Goal: Task Accomplishment & Management: Use online tool/utility

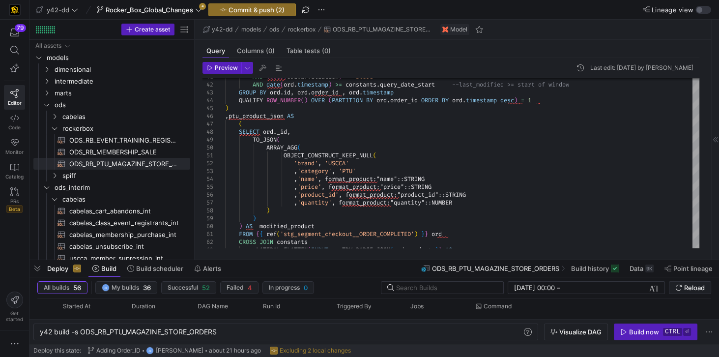
scroll to position [39, 0]
click at [198, 12] on icon at bounding box center [198, 9] width 7 height 7
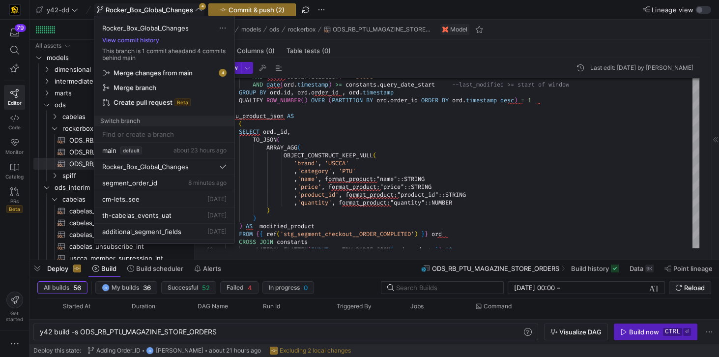
click at [183, 73] on span "Merge changes from main" at bounding box center [153, 73] width 79 height 8
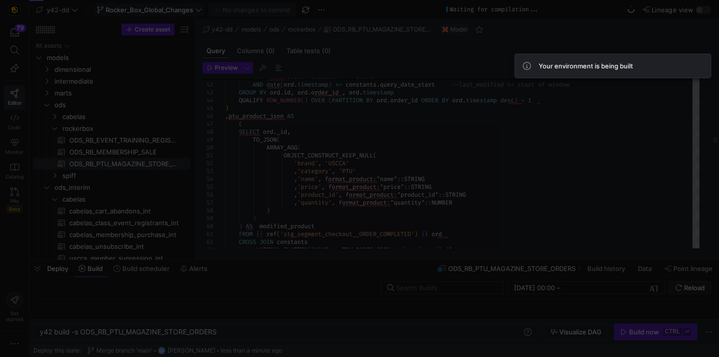
type textarea "-- File Name: ODS_RB_PTU_MAGAZINE_STORE_ORDERS.sql -- Created By: [PERSON_NAME]…"
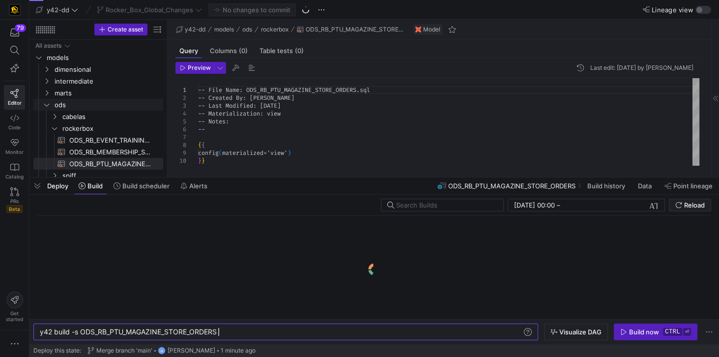
scroll to position [0, 177]
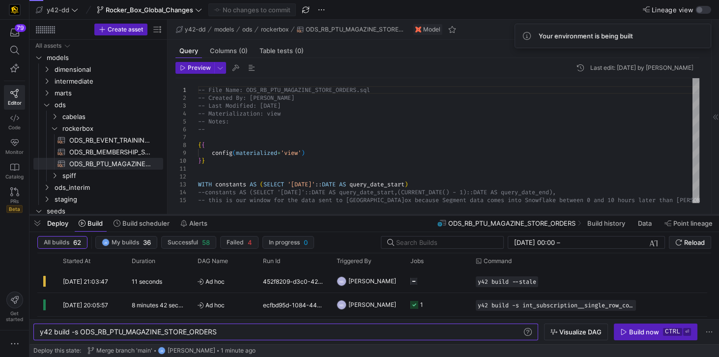
drag, startPoint x: 254, startPoint y: 177, endPoint x: 241, endPoint y: 215, distance: 39.3
click at [241, 215] on div at bounding box center [374, 215] width 690 height 4
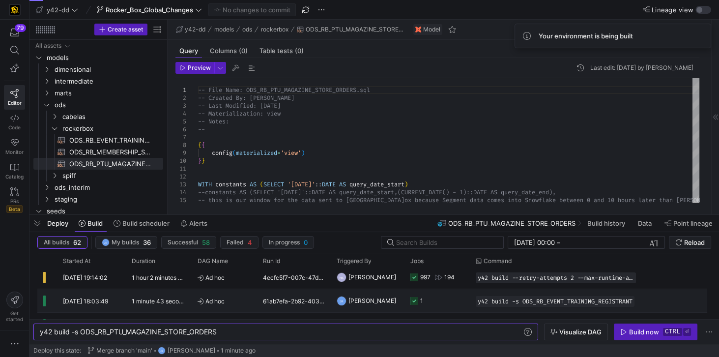
scroll to position [84, 0]
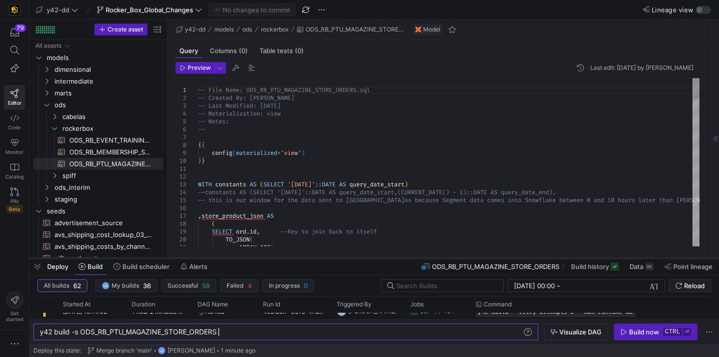
drag, startPoint x: 215, startPoint y: 214, endPoint x: 210, endPoint y: 257, distance: 43.5
click at [210, 257] on div at bounding box center [374, 258] width 690 height 4
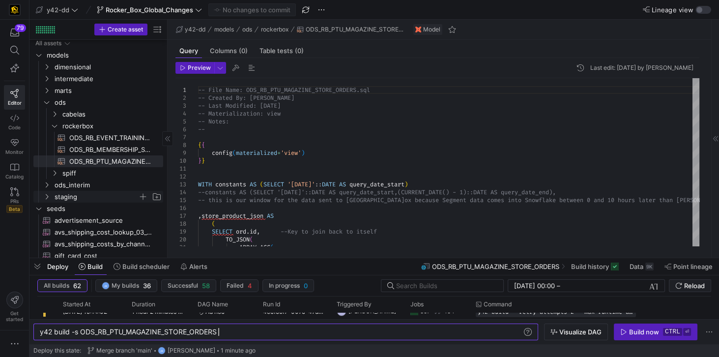
scroll to position [0, 0]
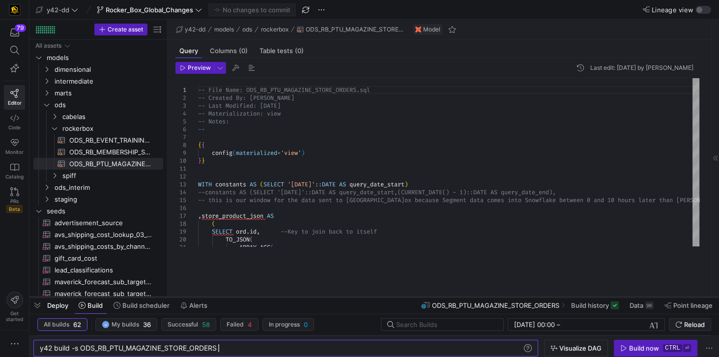
drag, startPoint x: 322, startPoint y: 259, endPoint x: 316, endPoint y: 298, distance: 39.3
click at [316, 298] on div at bounding box center [374, 297] width 690 height 4
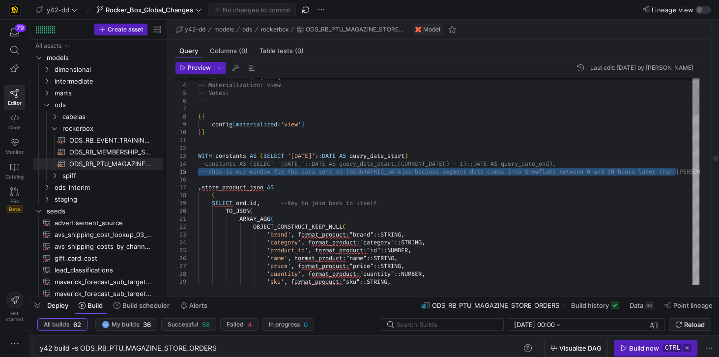
drag, startPoint x: 211, startPoint y: 177, endPoint x: 193, endPoint y: 174, distance: 18.6
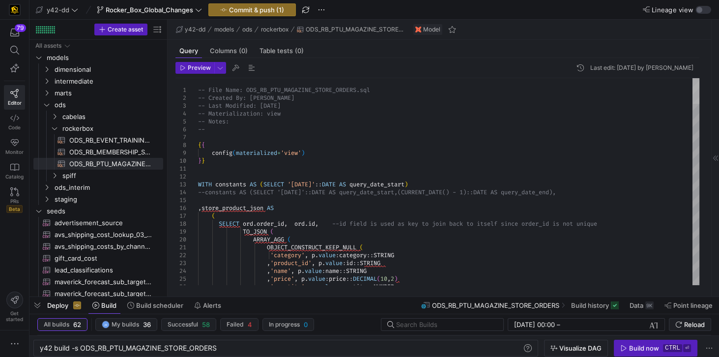
click at [696, 82] on div at bounding box center [696, 91] width 7 height 26
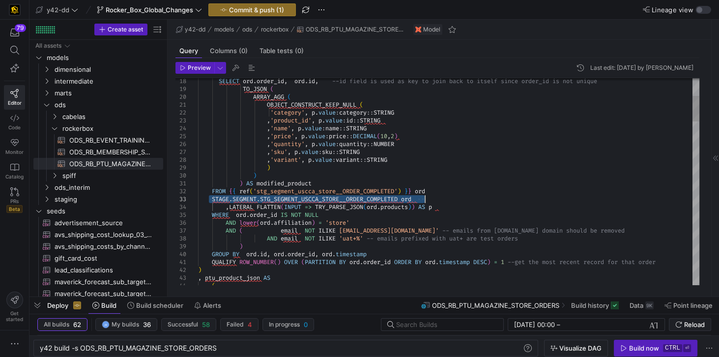
drag, startPoint x: 210, startPoint y: 199, endPoint x: 424, endPoint y: 197, distance: 213.9
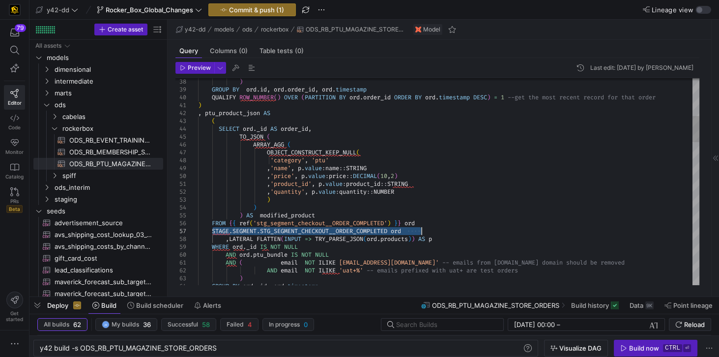
drag, startPoint x: 211, startPoint y: 230, endPoint x: 440, endPoint y: 229, distance: 229.1
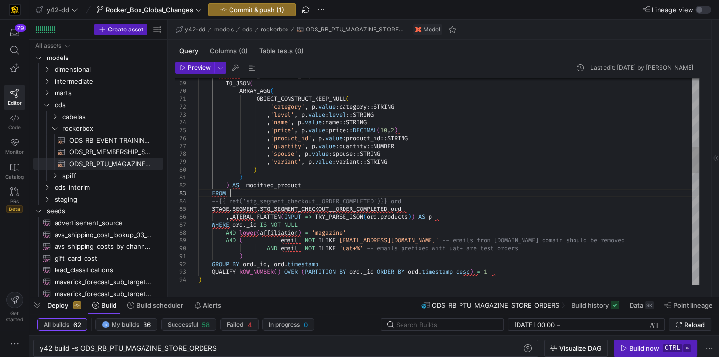
click at [234, 193] on div "SELECT ord . _id AS order_id , TO_JSON ( ARRAY_AGG ( OBJECT_CONSTRUCT_KEEP_NULL…" at bounding box center [448, 354] width 501 height 1636
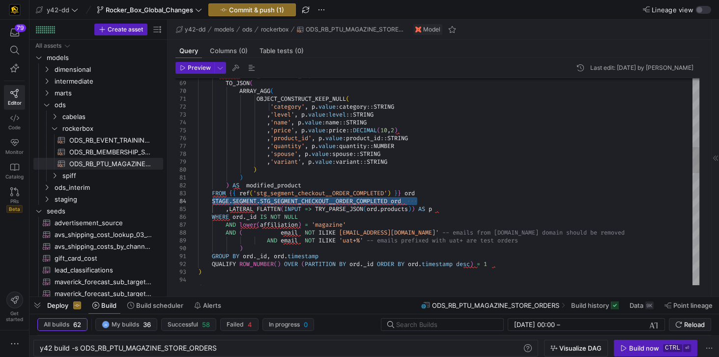
drag, startPoint x: 211, startPoint y: 200, endPoint x: 437, endPoint y: 198, distance: 225.2
click at [437, 198] on div "SELECT ord . _id AS order_id , TO_JSON ( ARRAY_AGG ( OBJECT_CONSTRUCT_KEEP_NULL…" at bounding box center [448, 350] width 501 height 1628
click at [431, 191] on div "SELECT ord . _id AS order_id , TO_JSON ( ARRAY_AGG ( OBJECT_CONSTRUCT_KEEP_NULL…" at bounding box center [448, 350] width 501 height 1628
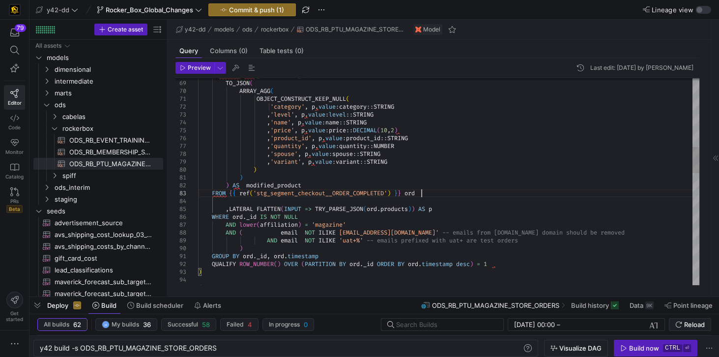
click at [421, 192] on div "SELECT ord . _id AS order_id , TO_JSON ( ARRAY_AGG ( OBJECT_CONSTRUCT_KEEP_NULL…" at bounding box center [448, 350] width 501 height 1628
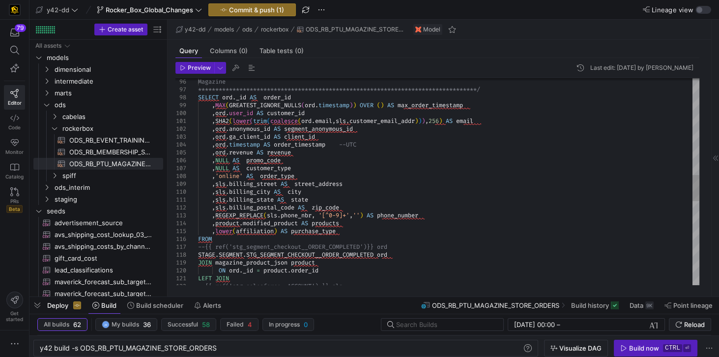
click at [238, 238] on div "**********" at bounding box center [448, 133] width 501 height 1620
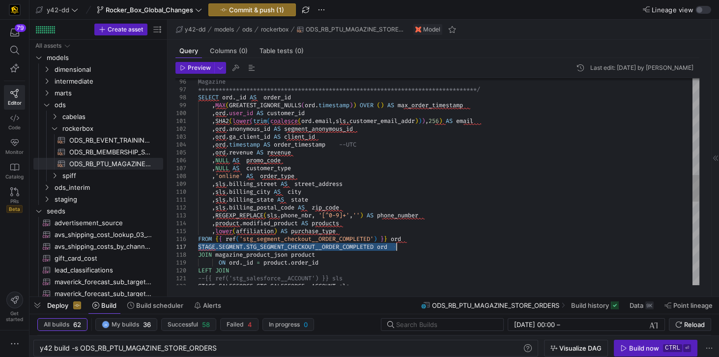
drag, startPoint x: 199, startPoint y: 245, endPoint x: 396, endPoint y: 247, distance: 197.1
click at [396, 247] on div "**********" at bounding box center [448, 129] width 501 height 1612
click at [419, 239] on div "**********" at bounding box center [448, 129] width 501 height 1612
click at [407, 239] on div "**********" at bounding box center [448, 129] width 501 height 1612
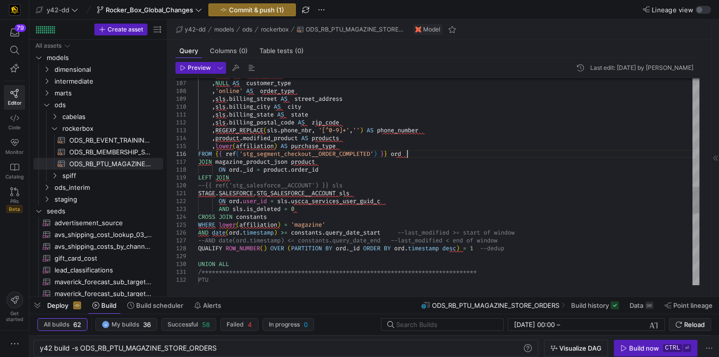
click at [249, 176] on div ", NULL AS promo_code , NULL AS customer_type , 'online' AS order_type , sls . b…" at bounding box center [448, 40] width 501 height 1605
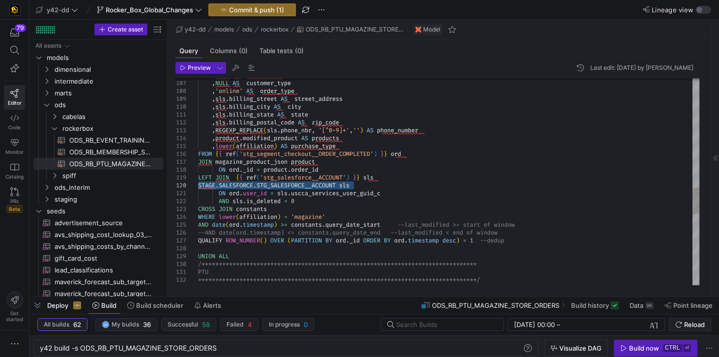
drag, startPoint x: 350, startPoint y: 187, endPoint x: 188, endPoint y: 183, distance: 162.3
click at [198, 183] on div ", NULL AS promo_code , NULL AS customer_type , 'online' AS order_type , sls . b…" at bounding box center [448, 36] width 501 height 1597
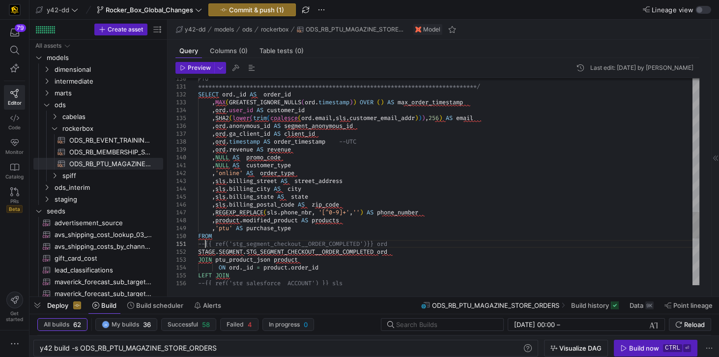
type textarea "-{{ ref('stg_segment_checkout__ORDER_COMPLETED') }} ord STAGE.SEGMENT.STG_SEGME…"
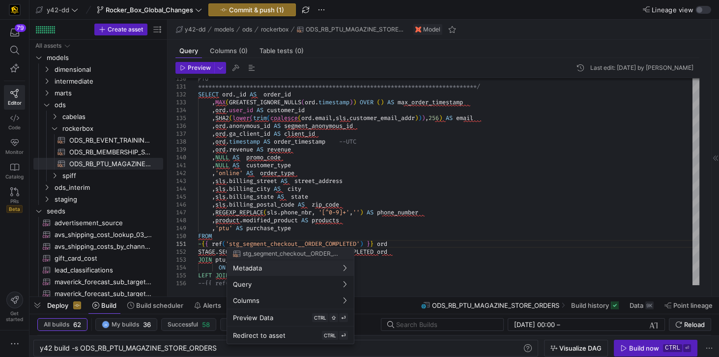
click at [200, 243] on div at bounding box center [359, 178] width 719 height 357
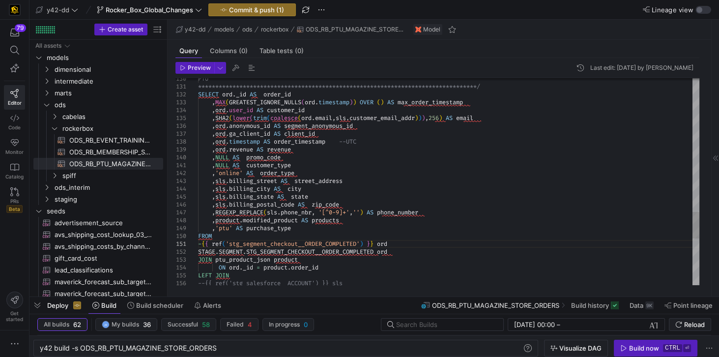
scroll to position [0, 3]
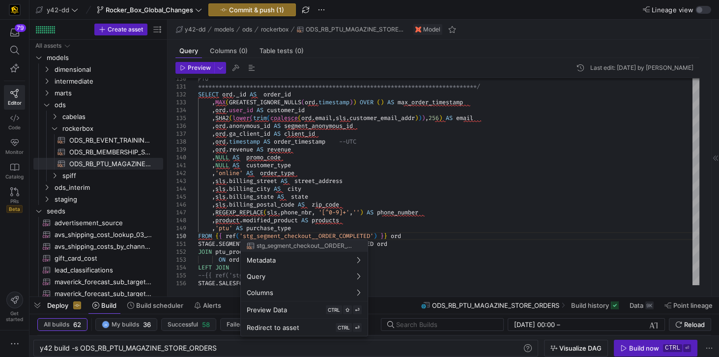
click at [453, 250] on div at bounding box center [359, 178] width 719 height 357
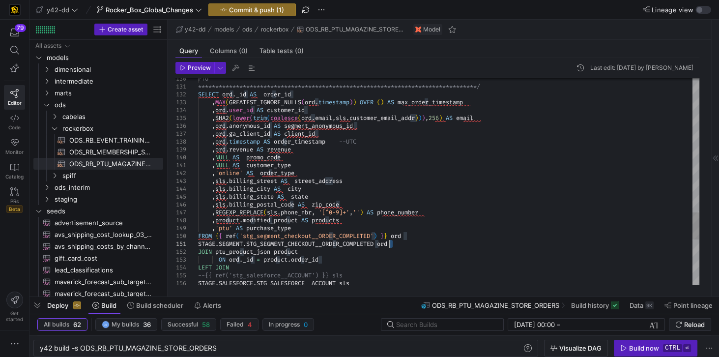
scroll to position [0, 18]
drag, startPoint x: 392, startPoint y: 243, endPoint x: 181, endPoint y: 244, distance: 210.4
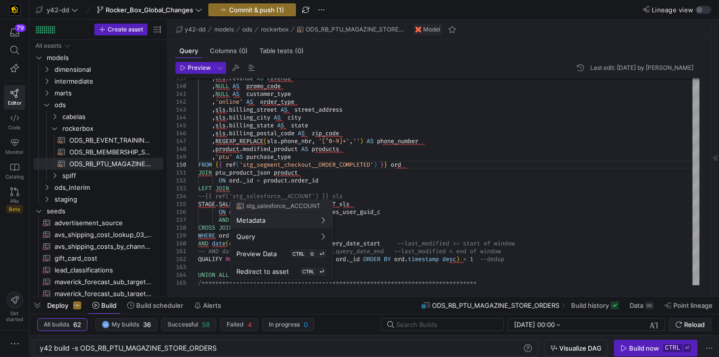
click at [242, 187] on div at bounding box center [359, 178] width 719 height 357
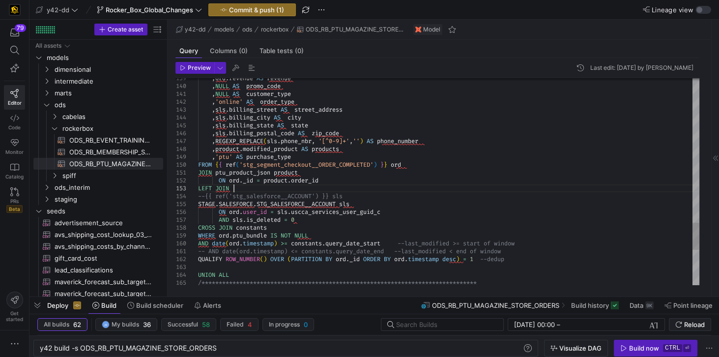
scroll to position [0, 208]
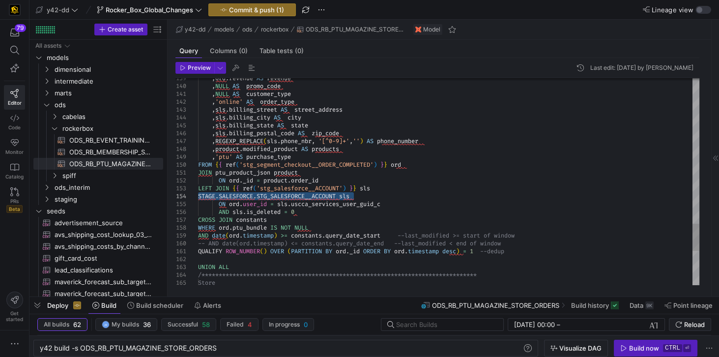
drag, startPoint x: 369, startPoint y: 197, endPoint x: 160, endPoint y: 195, distance: 208.9
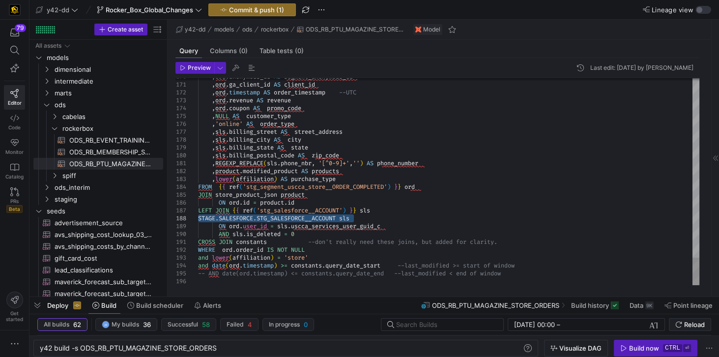
drag, startPoint x: 293, startPoint y: 219, endPoint x: 177, endPoint y: 217, distance: 116.0
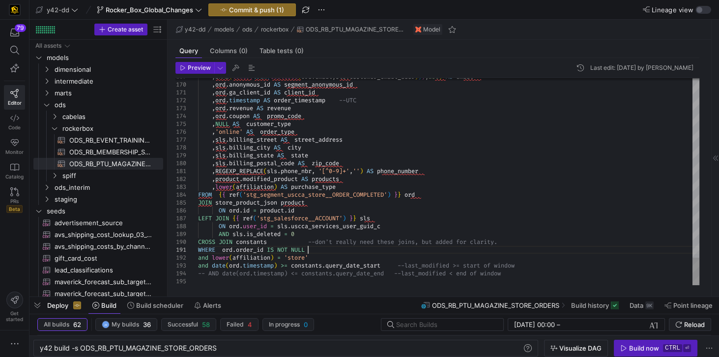
scroll to position [38, 35]
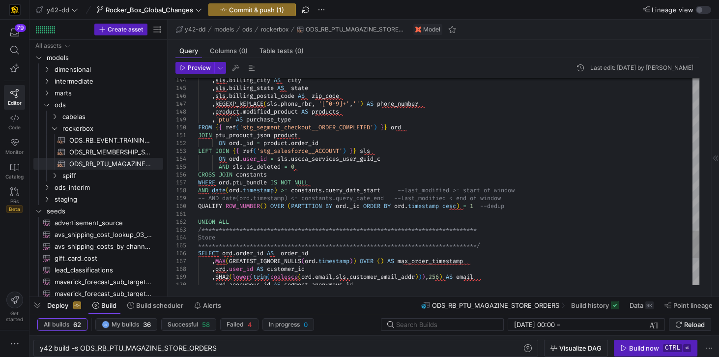
click at [198, 190] on div "158" at bounding box center [187, 190] width 23 height 8
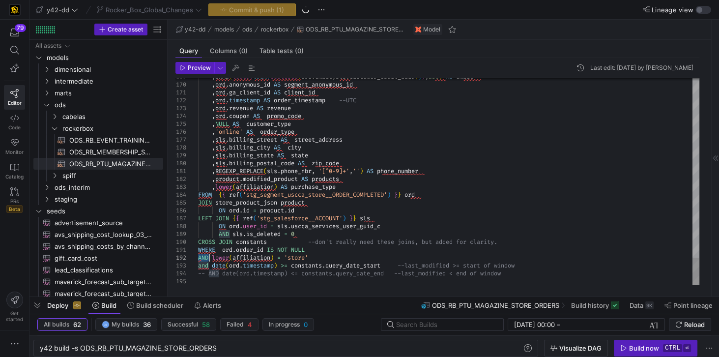
click at [198, 265] on span "AND" at bounding box center [203, 266] width 10 height 8
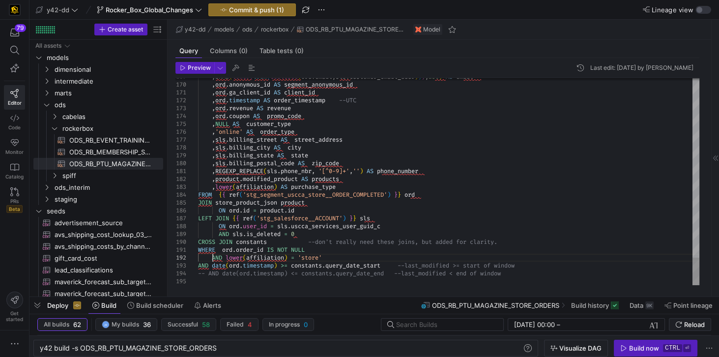
click at [198, 265] on span "AND" at bounding box center [203, 266] width 10 height 8
click at [198, 266] on span "AND" at bounding box center [203, 266] width 10 height 8
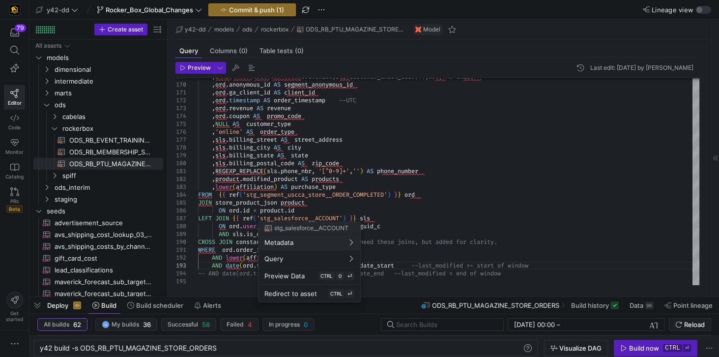
click at [537, 135] on div at bounding box center [359, 178] width 719 height 357
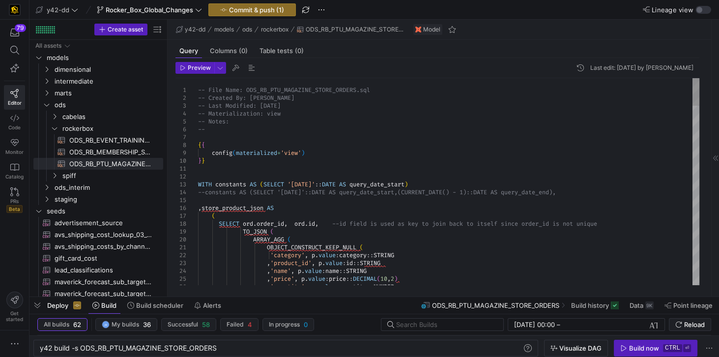
type textarea "-- File Name: ODS_RB_PTU_MAGAZINE_STORE_ORDERS.sql -- Created By: [PERSON_NAME]…"
click at [124, 142] on span "ODS_RB_EVENT_TRAINING_REGISTRANT​​​​​​​​​​" at bounding box center [110, 140] width 83 height 11
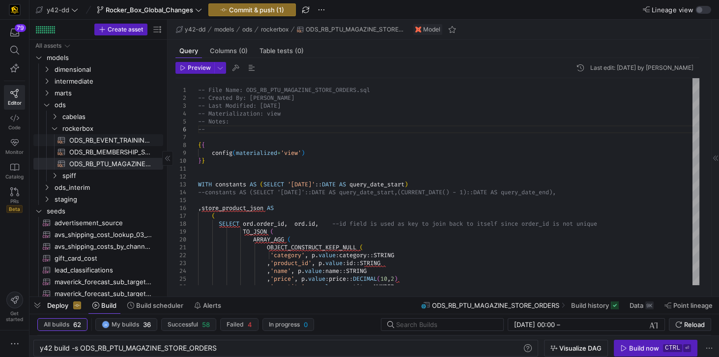
type textarea "y42 build -s ODS_RB_EVENT_TRAINING_REGISTRANT"
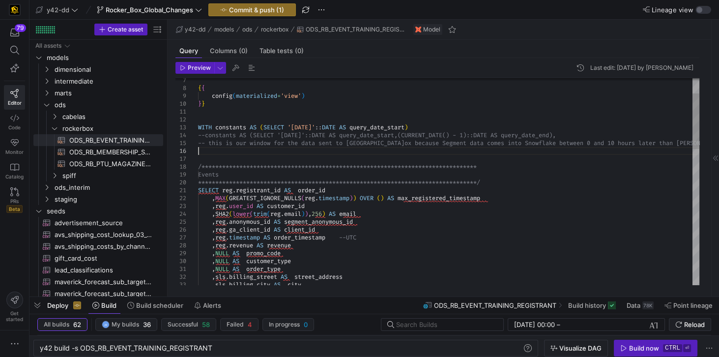
scroll to position [15, 0]
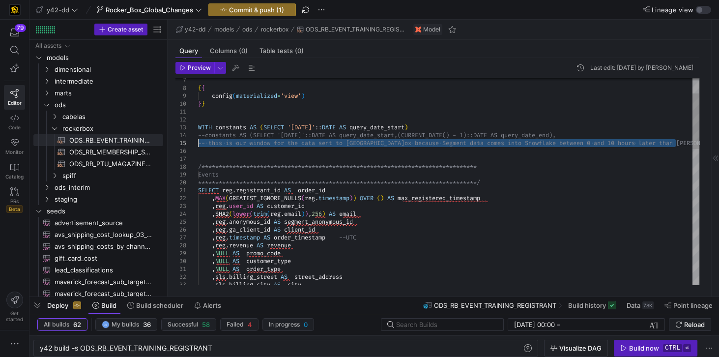
drag, startPoint x: 205, startPoint y: 150, endPoint x: 195, endPoint y: 144, distance: 11.0
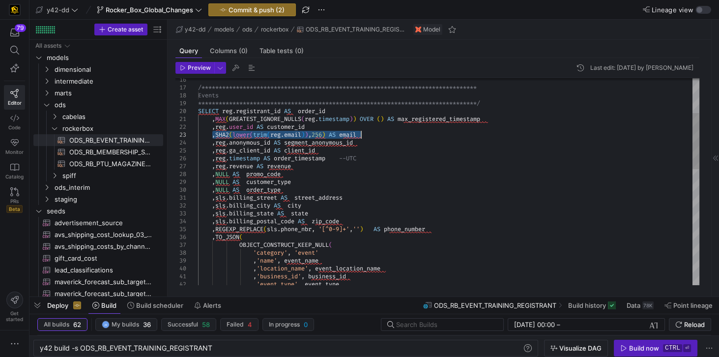
drag, startPoint x: 212, startPoint y: 134, endPoint x: 366, endPoint y: 132, distance: 153.9
click at [366, 132] on div "**********" at bounding box center [448, 331] width 501 height 763
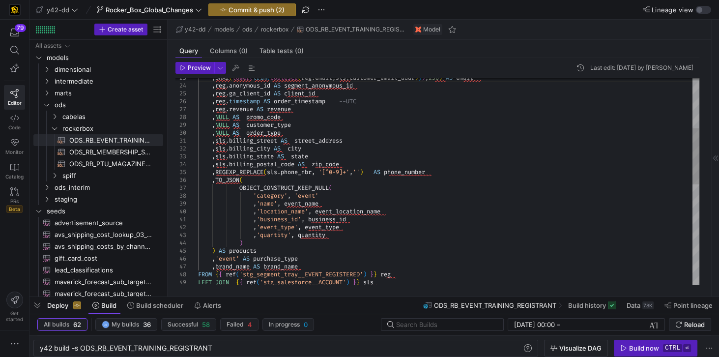
click at [238, 170] on div ", SHA2 ( lower ( trim ( coalesce ( reg . email , sls . customer_email_addr ) ) …" at bounding box center [448, 274] width 501 height 763
drag, startPoint x: 211, startPoint y: 173, endPoint x: 442, endPoint y: 168, distance: 231.6
click at [442, 168] on div ", SHA2 ( lower ( trim ( coalesce ( reg . email , sls . customer_email_addr ) ) …" at bounding box center [448, 274] width 501 height 763
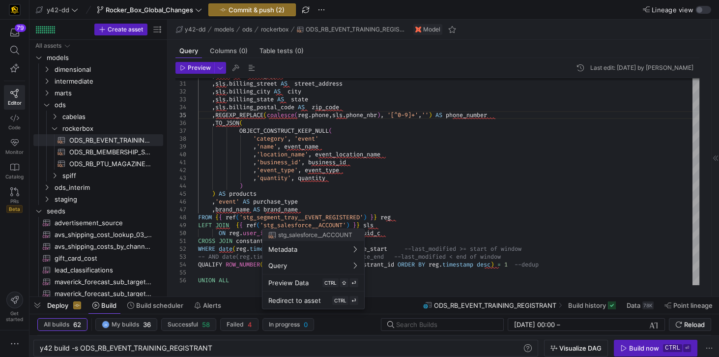
click at [212, 201] on div at bounding box center [359, 178] width 719 height 357
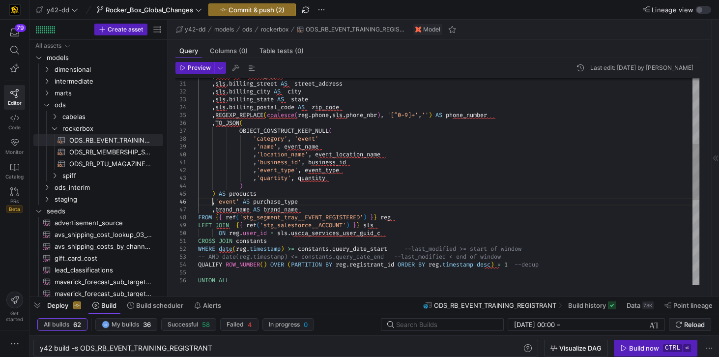
scroll to position [15, 205]
drag, startPoint x: 212, startPoint y: 204, endPoint x: 313, endPoint y: 203, distance: 101.3
click at [313, 203] on div ", NULL AS order_type , sls . billing_street AS street_address , sls . [GEOGRAPH…" at bounding box center [448, 217] width 501 height 763
click at [310, 207] on div ", NULL AS order_type , sls . billing_street AS street_address , sls . [GEOGRAPH…" at bounding box center [448, 217] width 501 height 763
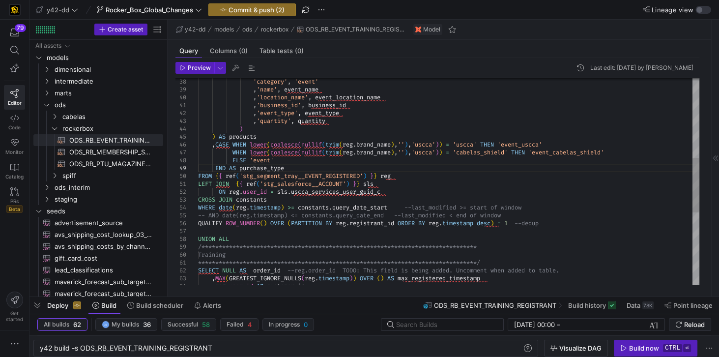
click at [389, 191] on div "'category' , 'event' , 'name' , event_name , 'location_name' , event_location_n…" at bounding box center [448, 168] width 501 height 779
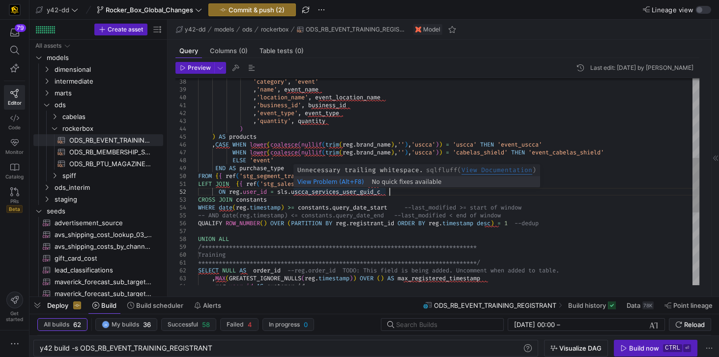
click at [384, 192] on div "'category' , 'event' , 'name' , event_name , 'location_name' , event_location_n…" at bounding box center [448, 168] width 501 height 779
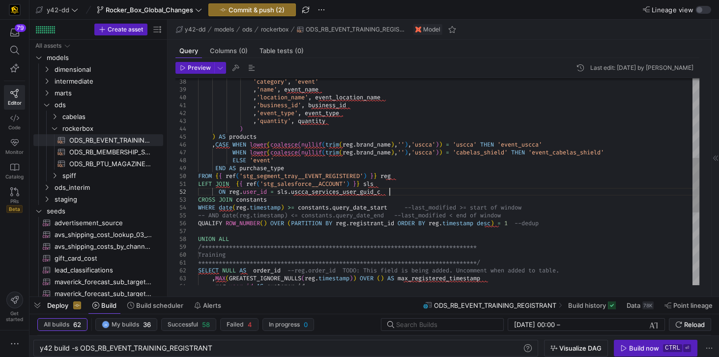
click at [388, 191] on div "'category' , 'event' , 'name' , event_name , 'location_name' , event_location_n…" at bounding box center [448, 168] width 501 height 779
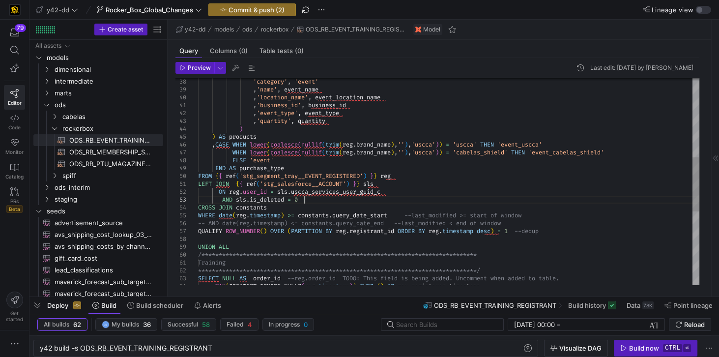
click at [219, 198] on div "'category' , 'event' , 'name' , event_name , 'location_name' , event_location_n…" at bounding box center [448, 172] width 501 height 787
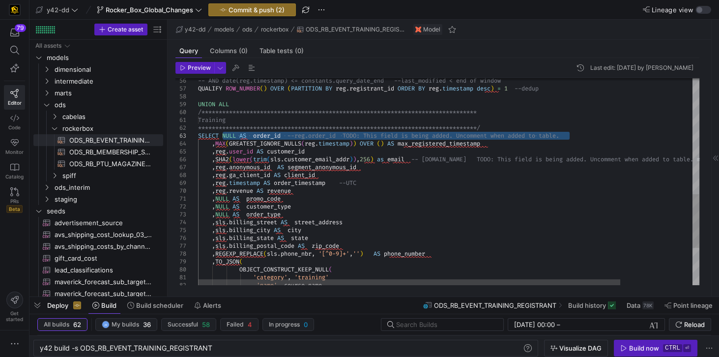
drag, startPoint x: 222, startPoint y: 133, endPoint x: 576, endPoint y: 134, distance: 353.5
click at [576, 134] on div "**********" at bounding box center [491, 32] width 587 height 792
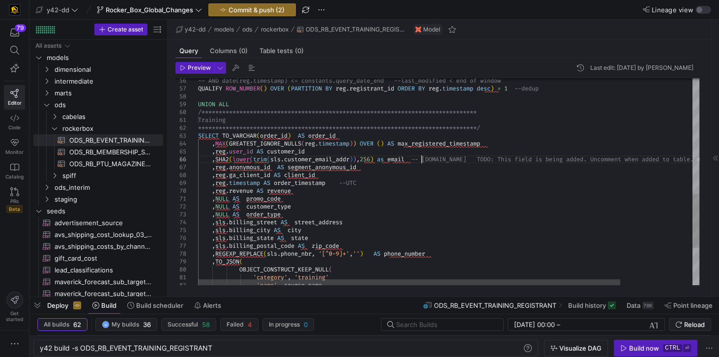
click at [420, 159] on div "**********" at bounding box center [491, 32] width 587 height 792
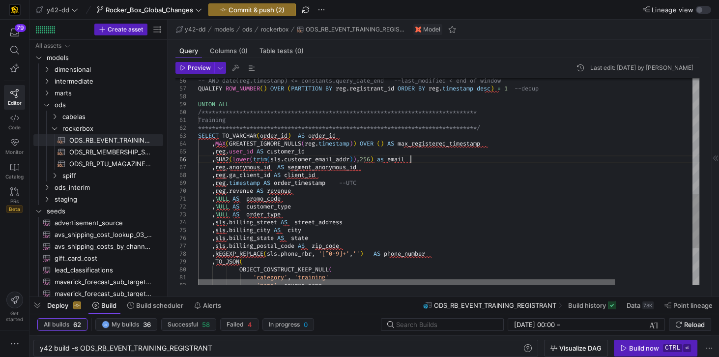
click at [198, 281] on div at bounding box center [406, 282] width 417 height 6
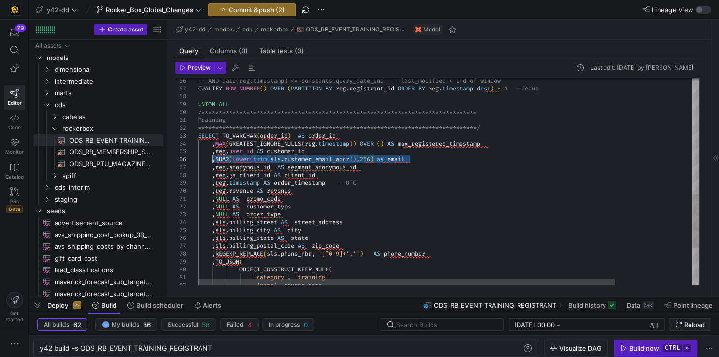
click at [213, 158] on div "**********" at bounding box center [495, 32] width 594 height 792
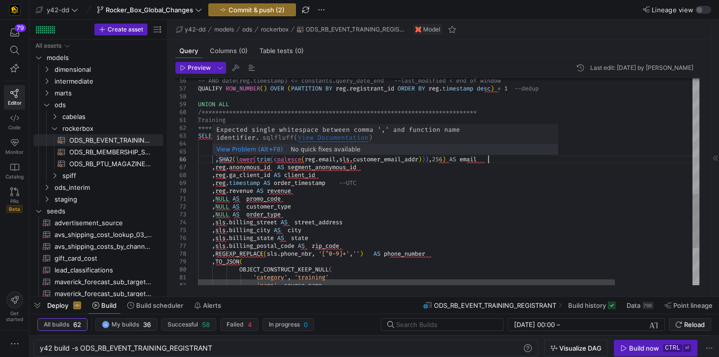
click at [212, 158] on div "**********" at bounding box center [495, 32] width 594 height 792
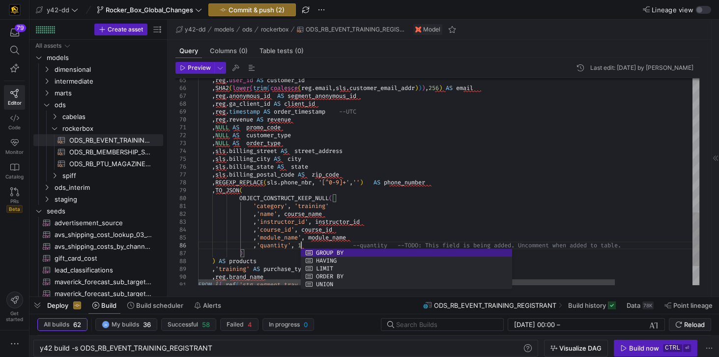
scroll to position [39, 102]
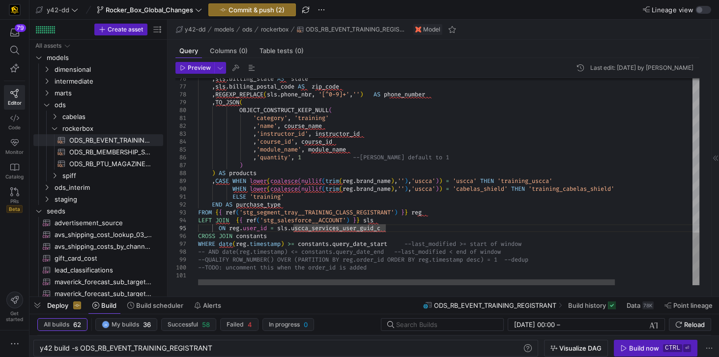
scroll to position [39, 21]
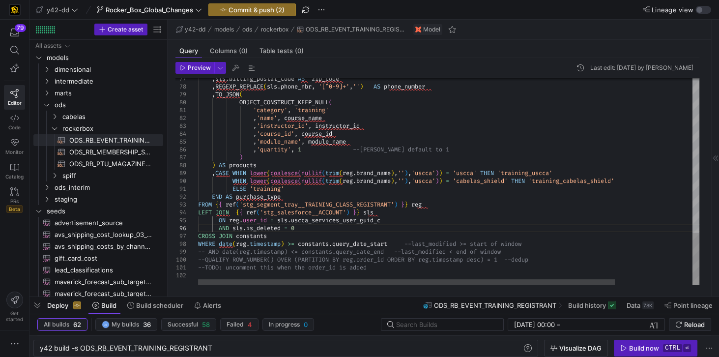
type textarea "--TODO: uncomment this when the order_id is added"
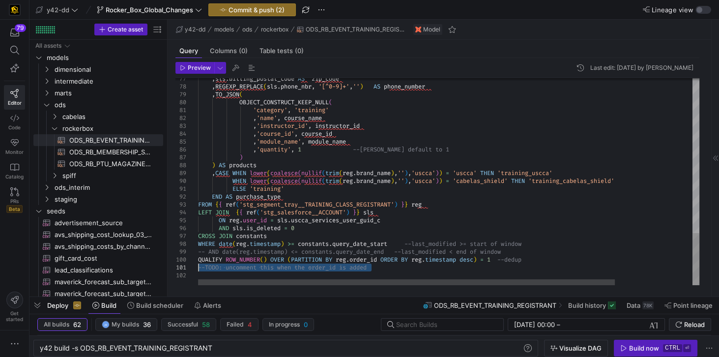
drag, startPoint x: 343, startPoint y: 268, endPoint x: 185, endPoint y: 265, distance: 157.8
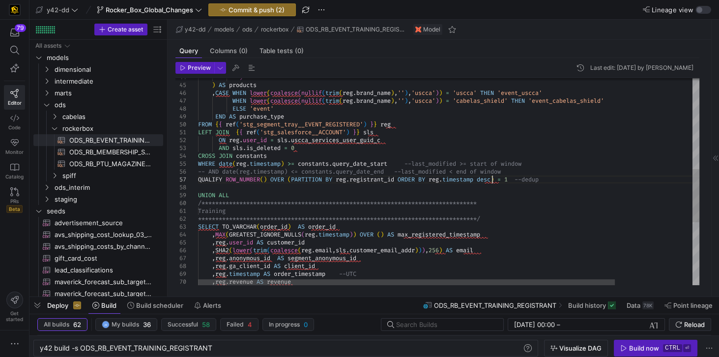
click at [491, 178] on div "**********" at bounding box center [495, 127] width 594 height 800
click at [492, 178] on div "**********" at bounding box center [495, 127] width 594 height 800
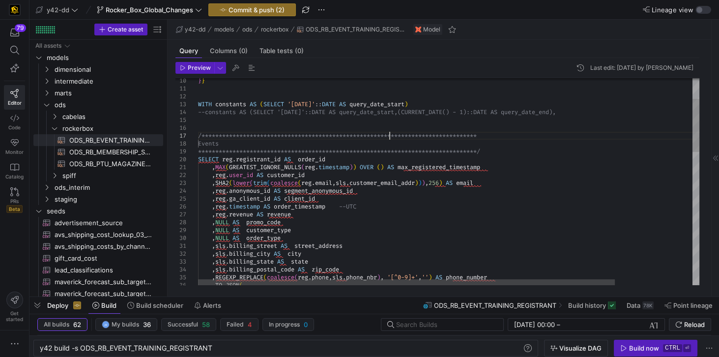
type textarea "**********"
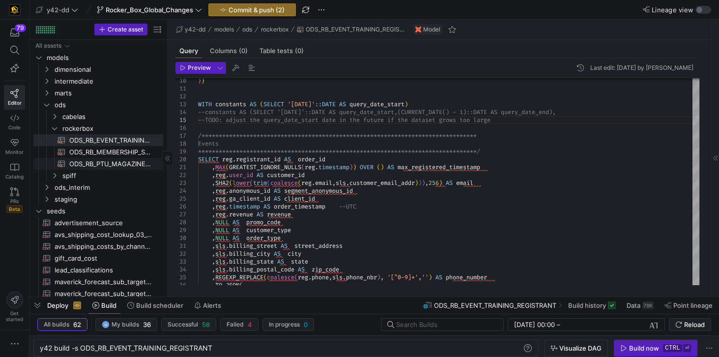
click at [135, 162] on span "ODS_RB_PTU_MAGAZINE_STORE_ORDERS​​​​​​​​​​" at bounding box center [110, 163] width 83 height 11
type textarea "y42 build -s ODS_RB_PTU_MAGAZINE_STORE_ORDERS"
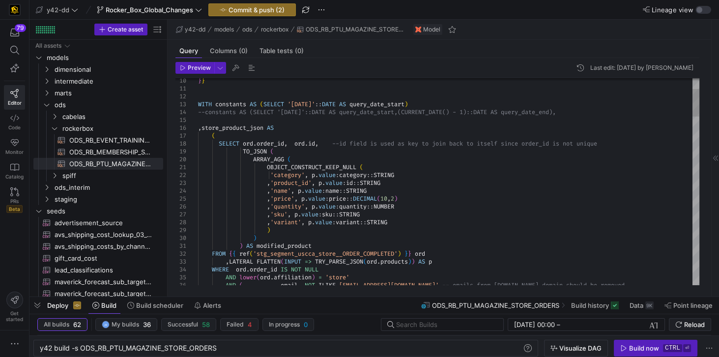
scroll to position [47, 0]
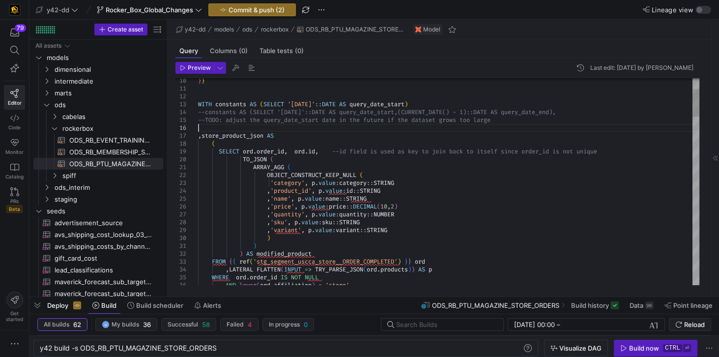
scroll to position [47, 0]
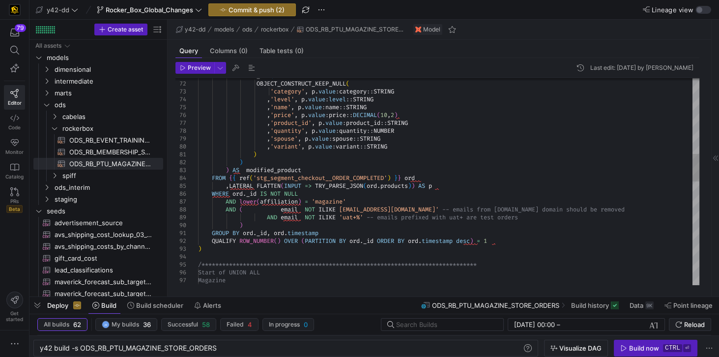
click at [467, 239] on div "ARRAY_AGG ( OBJECT_CONSTRUCT_KEEP_NULL ( 'category' , p . value : category :: S…" at bounding box center [448, 288] width 501 height 1550
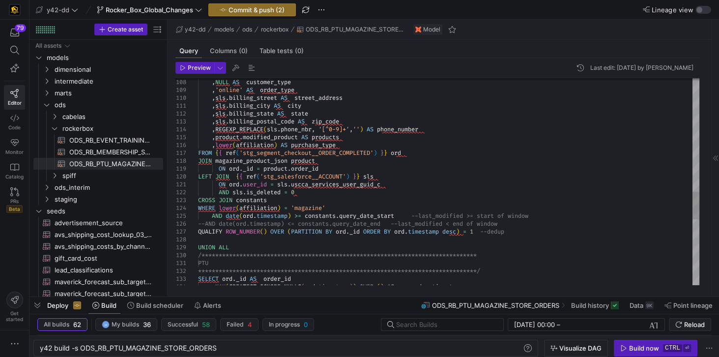
click at [457, 233] on div ", NULL AS customer_type , 'online' AS order_type , sls . billing_street AS stre…" at bounding box center [448, 4] width 501 height 1550
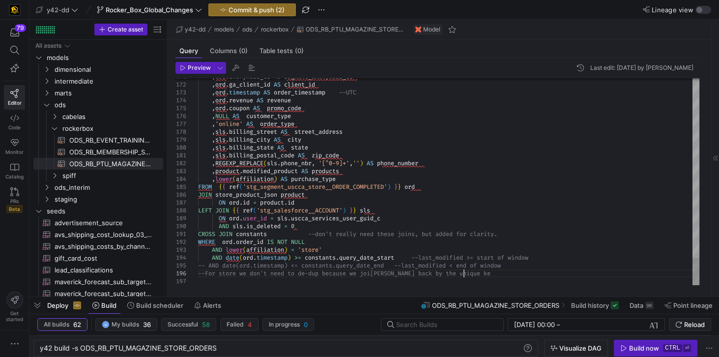
scroll to position [46, 268]
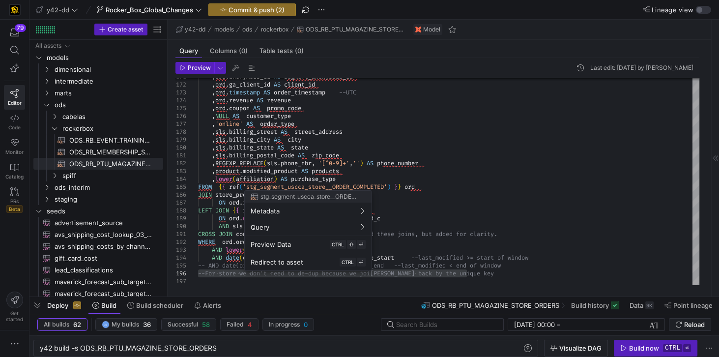
click at [424, 270] on div at bounding box center [359, 178] width 719 height 357
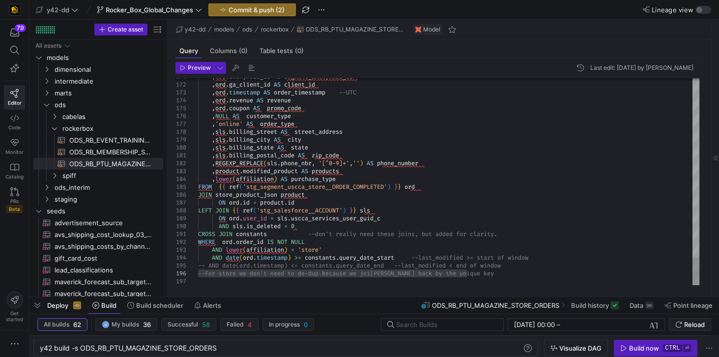
drag, startPoint x: 475, startPoint y: 273, endPoint x: 470, endPoint y: 274, distance: 4.9
click at [198, 265] on span "-- AND date(ord.timestamp) <= constants.query_date" at bounding box center [284, 266] width 172 height 8
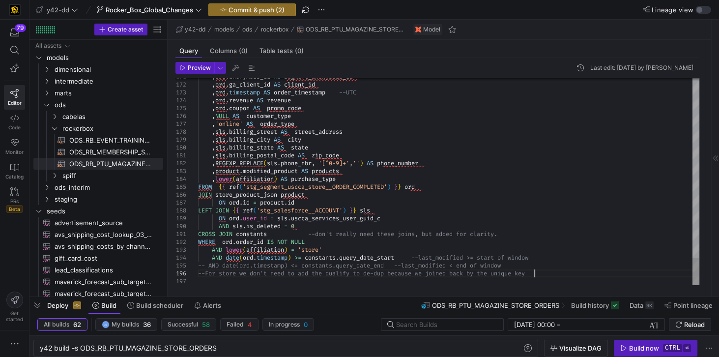
scroll to position [46, 339]
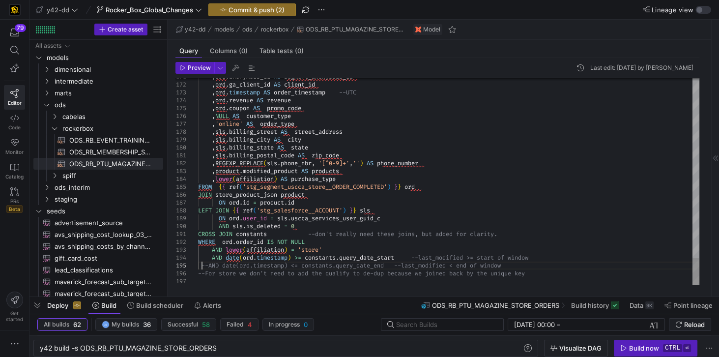
scroll to position [39, 7]
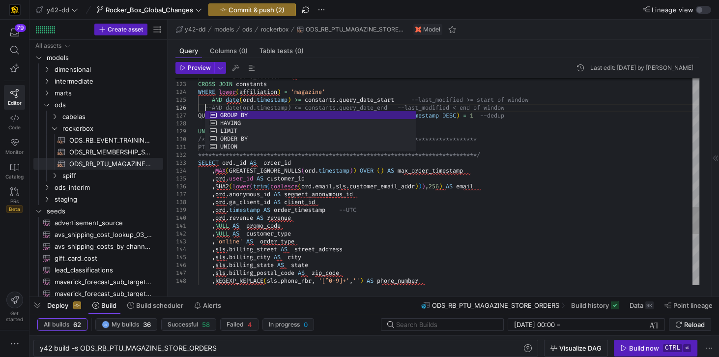
scroll to position [47, 7]
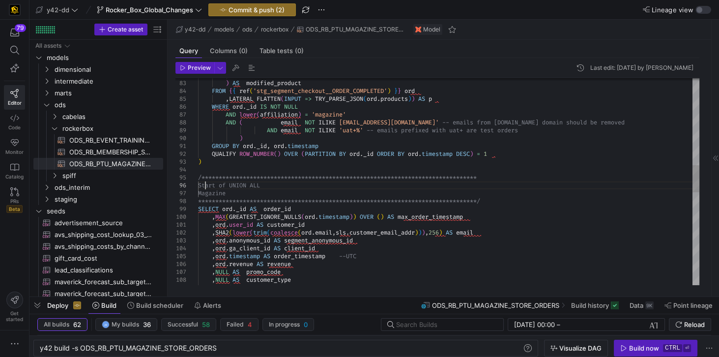
click at [207, 184] on div "**********" at bounding box center [448, 204] width 501 height 1557
click at [264, 185] on div "**********" at bounding box center [448, 204] width 501 height 1557
click at [271, 185] on div "**********" at bounding box center [448, 204] width 501 height 1557
click at [260, 195] on div "**********" at bounding box center [448, 204] width 501 height 1557
click at [383, 190] on div "**********" at bounding box center [448, 204] width 501 height 1557
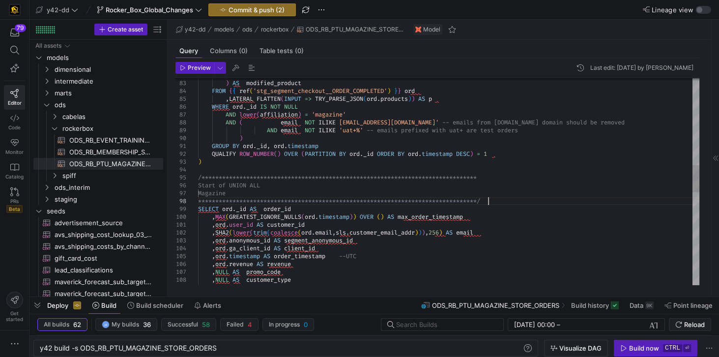
click at [490, 201] on div "**********" at bounding box center [448, 204] width 501 height 1557
click at [289, 188] on div "**********" at bounding box center [448, 204] width 501 height 1557
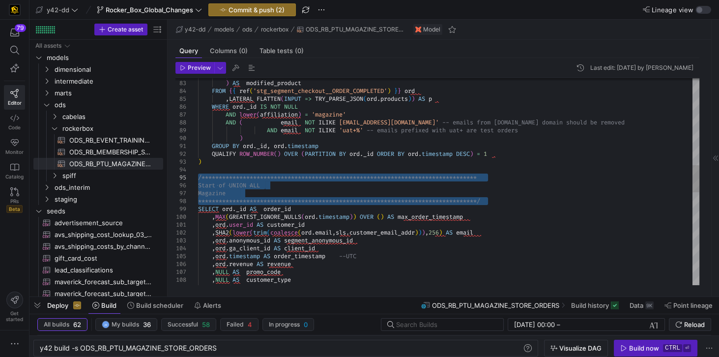
drag, startPoint x: 495, startPoint y: 200, endPoint x: 197, endPoint y: 176, distance: 298.4
click at [198, 176] on div "**********" at bounding box center [448, 204] width 501 height 1557
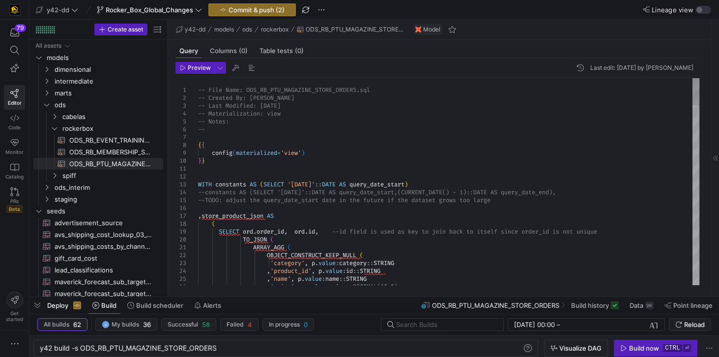
type textarea "-- File Name: ODS_RB_PTU_MAGAZINE_STORE_ORDERS.sql -- Created By: [PERSON_NAME]…"
click at [113, 151] on span "ODS_RB_MEMBERSHIP_SALE​​​​​​​​​​" at bounding box center [110, 152] width 83 height 11
type textarea "y42 build -s ODS_RB_MEMBERSHIP_SALE"
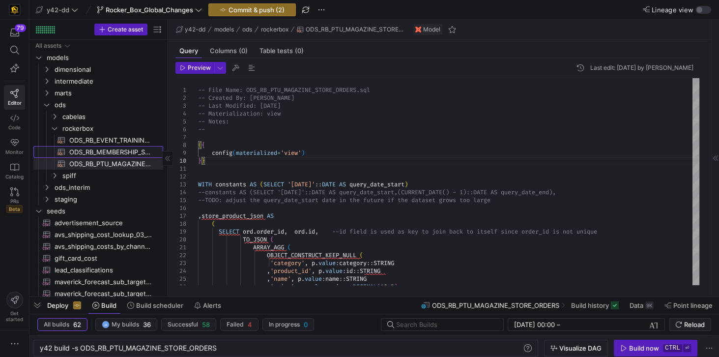
type textarea "-- File Name: ODS_RB_MEMBERSHIP_SALE.sql -- Created By: [PERSON_NAME] -- Last M…"
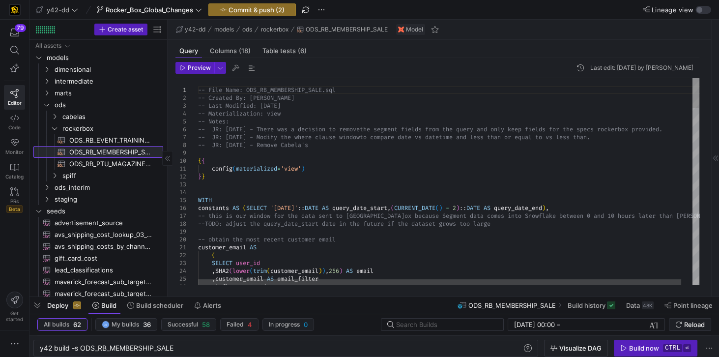
scroll to position [0, 135]
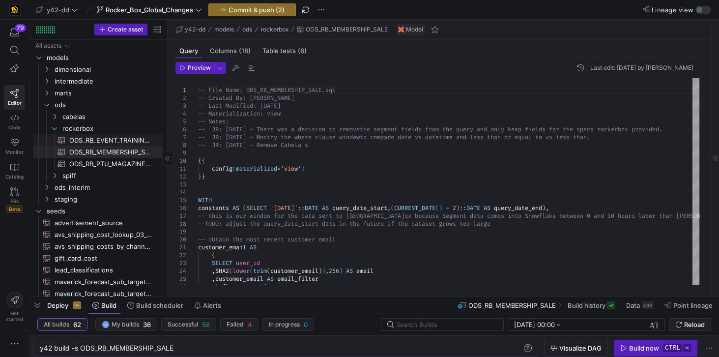
click at [110, 143] on span "ODS_RB_EVENT_TRAINING_REGISTRANT​​​​​​​​​​" at bounding box center [110, 140] width 83 height 11
type textarea "y42 build -s ODS_RB_EVENT_TRAINING_REGISTRANT"
type textarea "-- File Name: ODS_RB_EVENT_TRAINING_REGISTRANT.sql -- Created By: [PERSON_NAME]…"
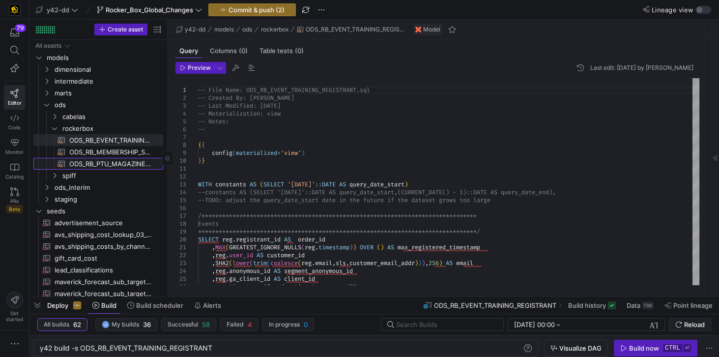
click at [119, 164] on span "ODS_RB_PTU_MAGAZINE_STORE_ORDERS​​​​​​​​​​" at bounding box center [110, 163] width 83 height 11
type textarea "y42 build -s ODS_RB_PTU_MAGAZINE_STORE_ORDERS"
type textarea "-- File Name: ODS_RB_PTU_MAGAZINE_STORE_ORDERS.sql -- Created By: [PERSON_NAME]…"
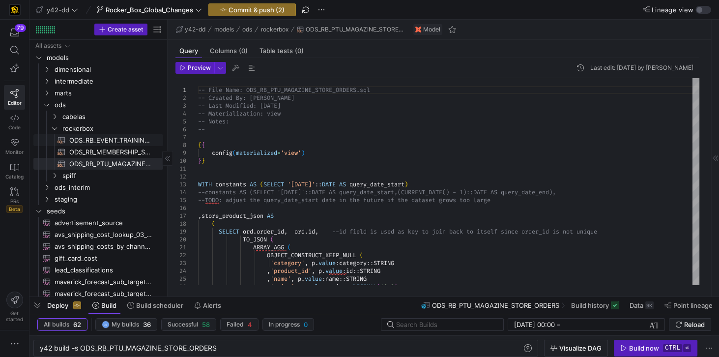
click at [107, 140] on span "ODS_RB_EVENT_TRAINING_REGISTRANT​​​​​​​​​​" at bounding box center [110, 140] width 83 height 11
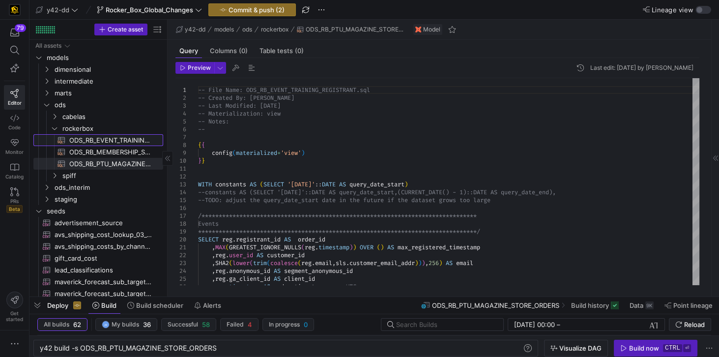
type textarea "y42 build -s ODS_RB_EVENT_TRAINING_REGISTRANT"
type textarea "-- File Name: ODS_RB_EVENT_TRAINING_REGISTRANT.sql -- Created By: [PERSON_NAME]…"
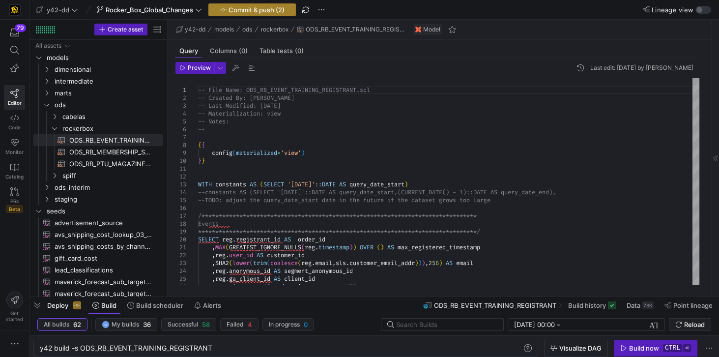
click at [254, 8] on span "Commit & push (2)" at bounding box center [257, 10] width 56 height 8
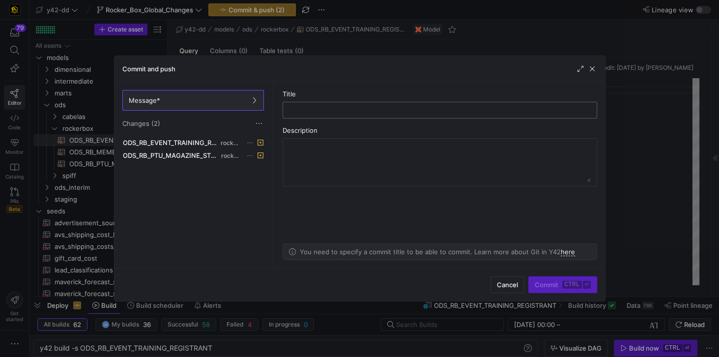
click at [323, 111] on input "text" at bounding box center [440, 110] width 298 height 8
type input "Added fields required"
click at [545, 286] on span "Commit ctrl ⏎" at bounding box center [563, 285] width 56 height 8
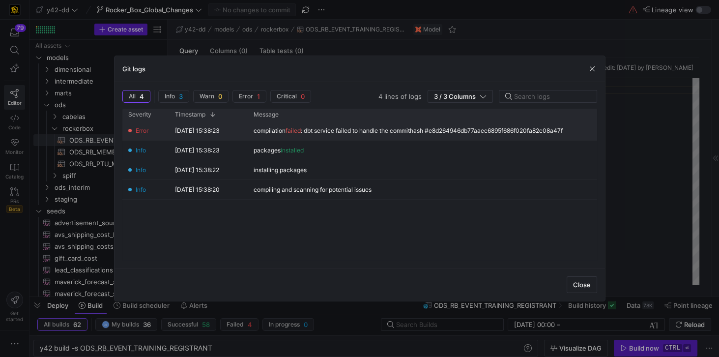
click at [484, 129] on div "compilation failed : dbt service failed to handle the commithash #e8d264946db77…" at bounding box center [408, 130] width 309 height 7
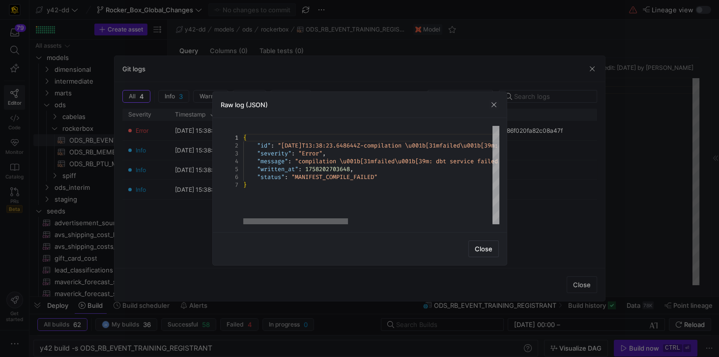
click at [258, 218] on div at bounding box center [295, 221] width 105 height 6
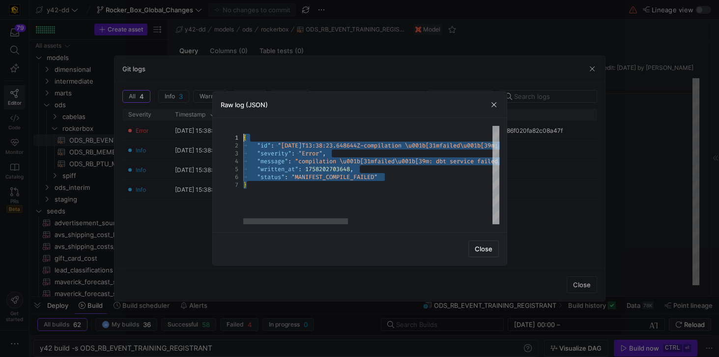
drag, startPoint x: 254, startPoint y: 187, endPoint x: 233, endPoint y: 135, distance: 56.7
click at [243, 135] on div "{ "id" : "[DATE]T13:38:23.648644Z-compilation \u001b[31 mfailed\u001b[39m: dbt …" at bounding box center [547, 175] width 608 height 98
drag, startPoint x: 333, startPoint y: 169, endPoint x: 287, endPoint y: 184, distance: 48.0
click at [287, 184] on div "{ "id" : "[DATE]T13:38:23.648644Z-compilation \u001b[31 mfailed\u001b[39m: dbt …" at bounding box center [547, 175] width 608 height 98
drag, startPoint x: 277, startPoint y: 187, endPoint x: 207, endPoint y: 110, distance: 104.1
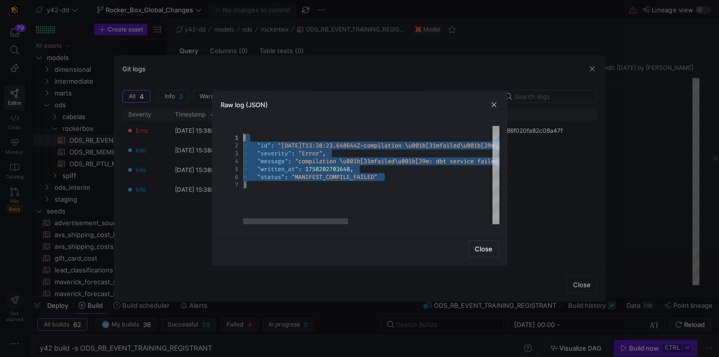
click at [243, 126] on div "{ "id" : "[DATE]T13:38:23.648644Z-compilation \u001b[31 mfailed\u001b[39m: dbt …" at bounding box center [547, 175] width 608 height 98
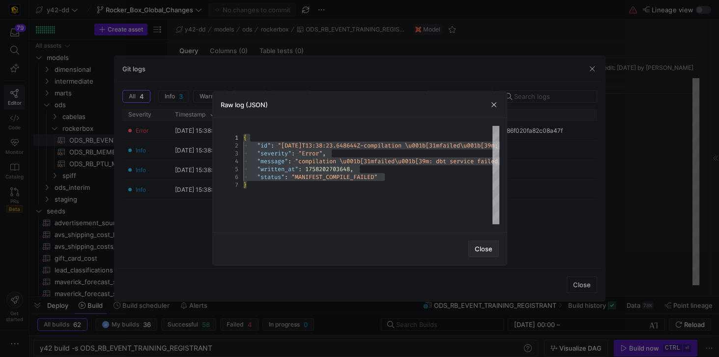
click at [491, 248] on span "Close" at bounding box center [484, 249] width 18 height 8
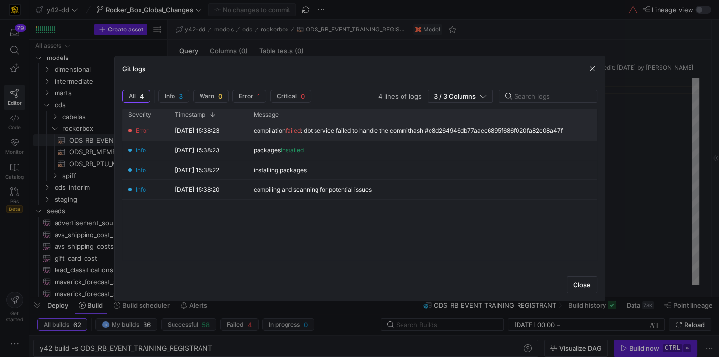
click at [429, 133] on div "compilation failed : dbt service failed to handle the commithash #e8d264946db77…" at bounding box center [408, 130] width 309 height 7
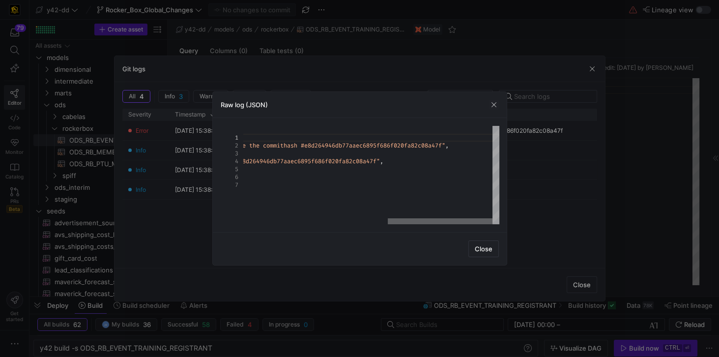
click at [484, 224] on div at bounding box center [440, 221] width 105 height 6
click at [484, 251] on span "Close" at bounding box center [484, 249] width 18 height 8
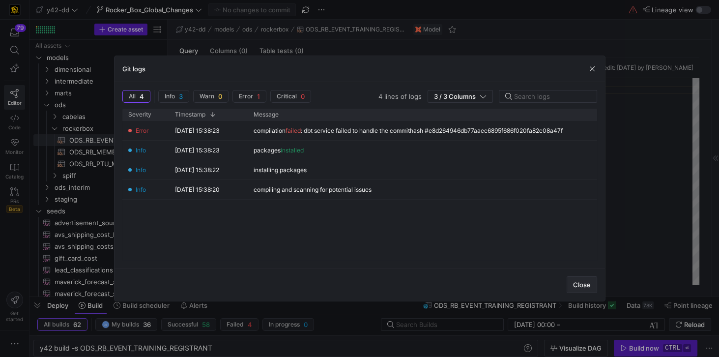
click at [582, 286] on span "Close" at bounding box center [582, 285] width 18 height 8
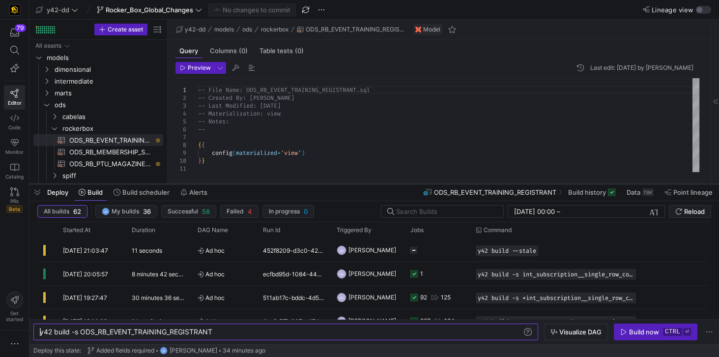
drag, startPoint x: 209, startPoint y: 178, endPoint x: 195, endPoint y: 184, distance: 16.1
click at [195, 184] on div at bounding box center [374, 184] width 690 height 4
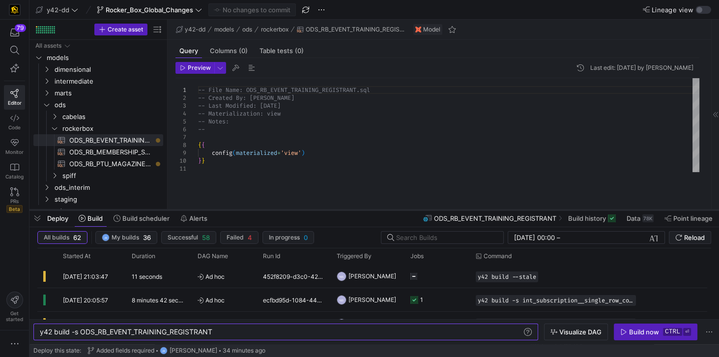
drag, startPoint x: 194, startPoint y: 183, endPoint x: 186, endPoint y: 209, distance: 27.2
click at [186, 209] on div at bounding box center [374, 210] width 690 height 4
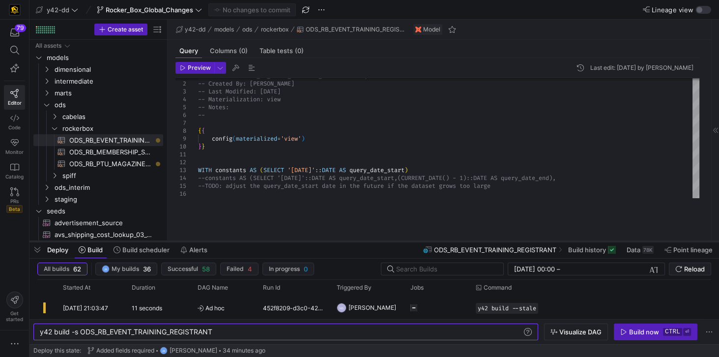
drag, startPoint x: 269, startPoint y: 211, endPoint x: 272, endPoint y: 240, distance: 29.7
click at [273, 242] on div at bounding box center [374, 241] width 690 height 4
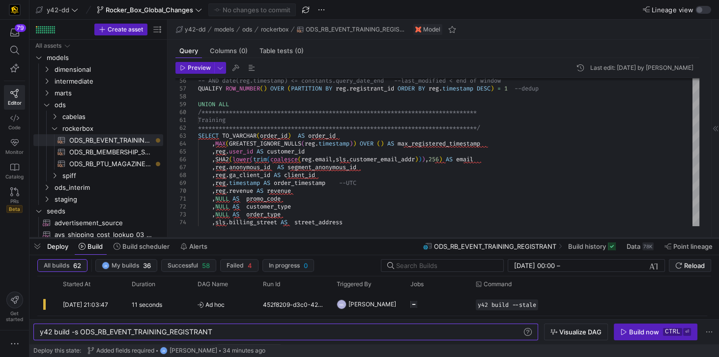
click at [288, 239] on div at bounding box center [374, 238] width 690 height 4
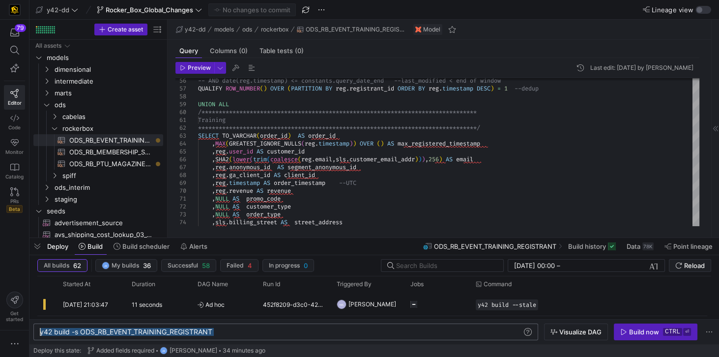
drag, startPoint x: 229, startPoint y: 333, endPoint x: 26, endPoint y: 333, distance: 203.5
click at [40, 333] on div "y42 build -s ODS_RB_EVENT_TRAINING_REGISTRANT" at bounding box center [282, 332] width 484 height 8
drag, startPoint x: 43, startPoint y: 332, endPoint x: 150, endPoint y: 333, distance: 106.7
click at [150, 333] on div "y42 build -s ODS_RB_EVENT_TRAINING_REGISTRANT" at bounding box center [282, 332] width 484 height 8
click at [242, 334] on div "y42 build -s ODS_RB_EVENT_TRAINING_REGISTRANT" at bounding box center [282, 332] width 484 height 8
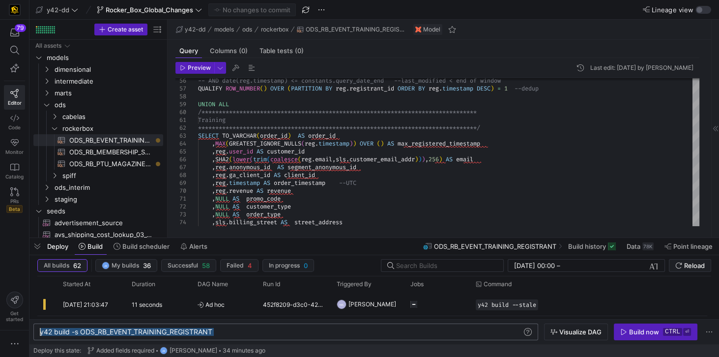
drag, startPoint x: 242, startPoint y: 334, endPoint x: 24, endPoint y: 325, distance: 218.0
click at [40, 328] on div "y42 build -s ODS_RB_EVENT_TRAINING_REGISTRANT" at bounding box center [282, 332] width 484 height 8
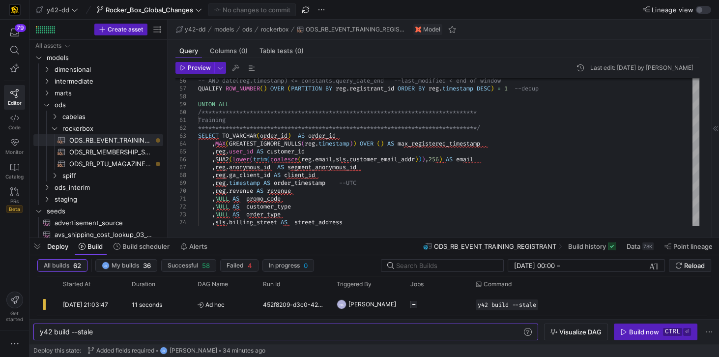
type textarea "y42 build --stale"
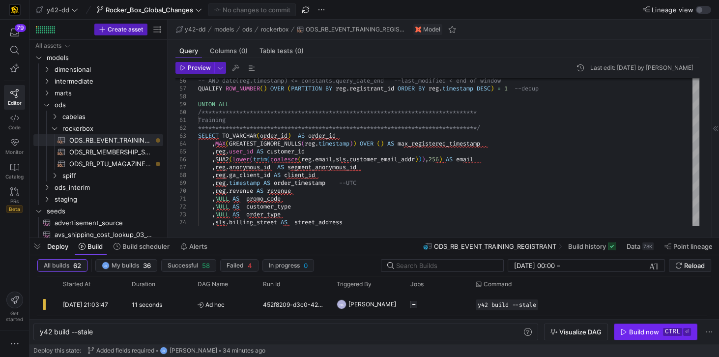
click at [651, 331] on div "Build now" at bounding box center [644, 332] width 30 height 8
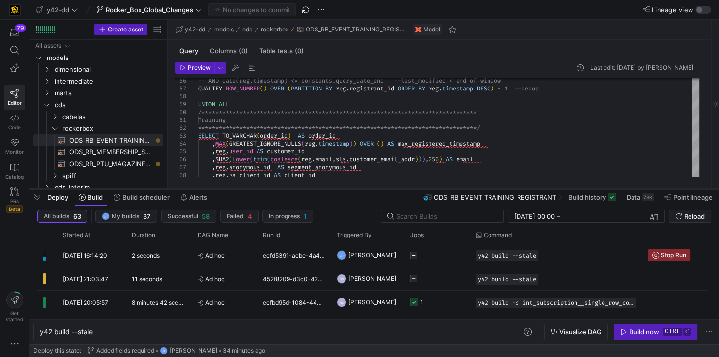
drag, startPoint x: 369, startPoint y: 238, endPoint x: 366, endPoint y: 189, distance: 49.2
click at [366, 189] on div at bounding box center [374, 189] width 690 height 4
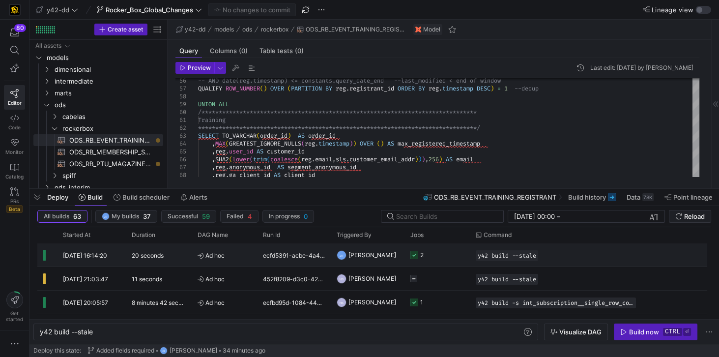
click at [362, 254] on span "[PERSON_NAME]" at bounding box center [373, 254] width 48 height 23
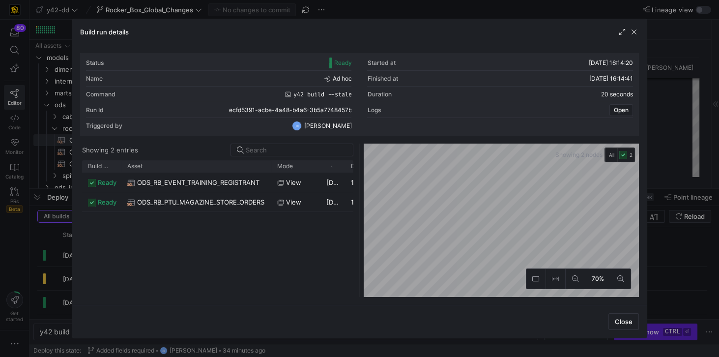
drag, startPoint x: 147, startPoint y: 164, endPoint x: 271, endPoint y: 184, distance: 126.0
click at [271, 184] on div "Build status Asset Mode 1" at bounding box center [217, 228] width 271 height 137
click at [243, 183] on span "ODS_RB_EVENT_TRAINING_REGISTRANT" at bounding box center [198, 182] width 122 height 19
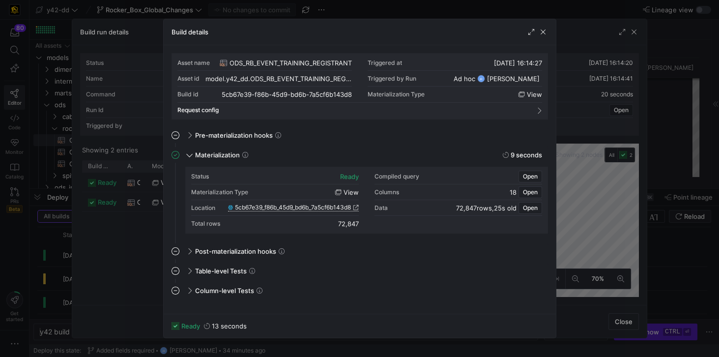
click at [337, 207] on span "5cb67e39_f86b_45d9_bd6b_7a5cf6b143d8" at bounding box center [293, 207] width 116 height 7
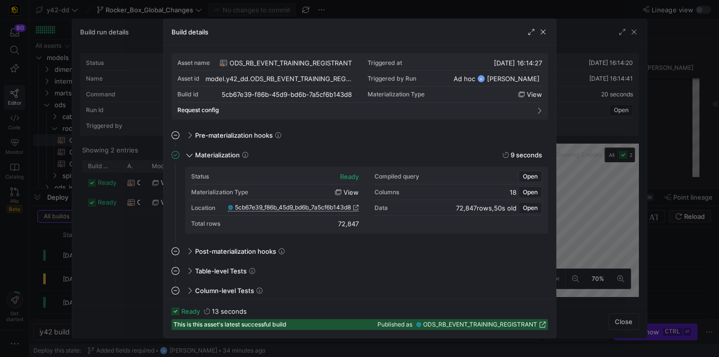
drag, startPoint x: 543, startPoint y: 33, endPoint x: 522, endPoint y: 28, distance: 21.8
click at [543, 33] on span "button" at bounding box center [543, 32] width 10 height 10
drag, startPoint x: 229, startPoint y: 61, endPoint x: 354, endPoint y: 63, distance: 124.9
click at [354, 63] on div "Asset name ODS_RB_EVENT_TRAINING_REGISTRANT Triggered at 18/09/25, 16:14:27 Ass…" at bounding box center [359, 78] width 365 height 47
click at [229, 77] on div "model.y42_dd.ODS_RB_EVENT_TRAINING_REGISTRANT" at bounding box center [272, 79] width 135 height 8
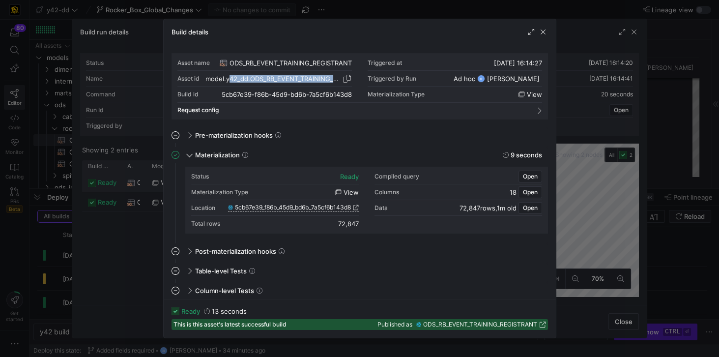
drag, startPoint x: 226, startPoint y: 77, endPoint x: 341, endPoint y: 79, distance: 114.6
click at [341, 79] on div "model.y42_dd.ODS_RB_EVENT_TRAINING_REGISTRANT" at bounding box center [278, 79] width 147 height 8
click at [346, 78] on span "button" at bounding box center [347, 79] width 10 height 10
copy div "y42_dd.ODS_RB_EVENT_TRAINING_RE"
click at [543, 32] on span "button" at bounding box center [543, 32] width 10 height 10
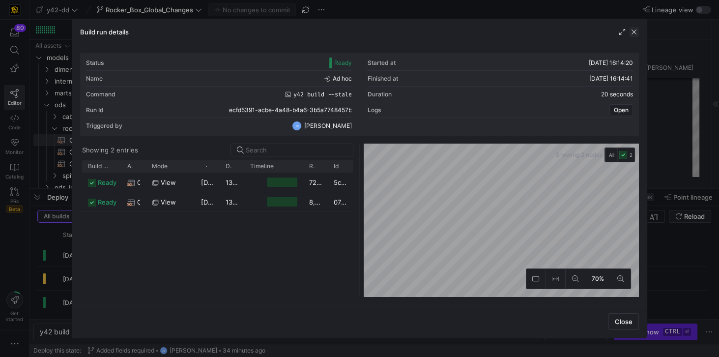
click at [636, 31] on span "button" at bounding box center [634, 32] width 10 height 10
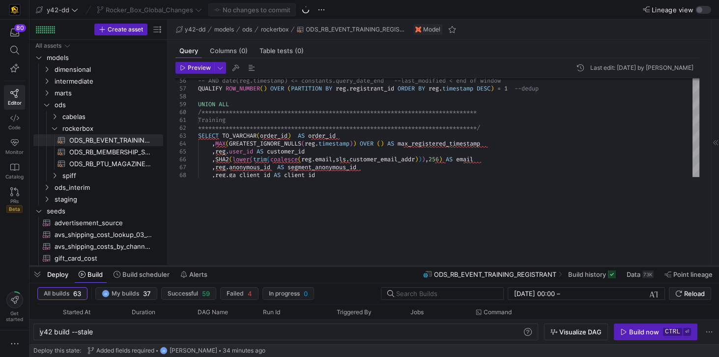
drag, startPoint x: 414, startPoint y: 189, endPoint x: 406, endPoint y: 266, distance: 78.2
click at [406, 266] on div at bounding box center [374, 266] width 690 height 4
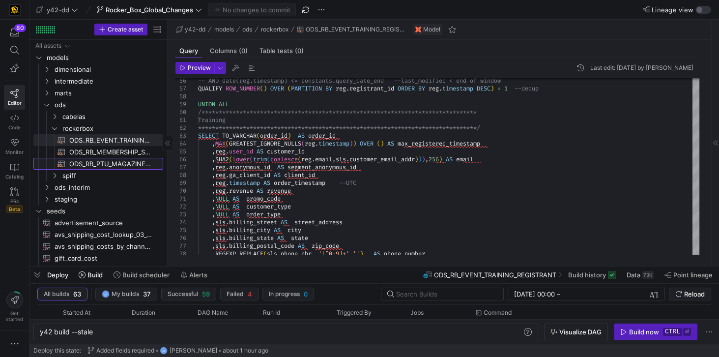
click at [127, 167] on span "ODS_RB_PTU_MAGAZINE_STORE_ORDERS​​​​​​​​​​" at bounding box center [110, 163] width 83 height 11
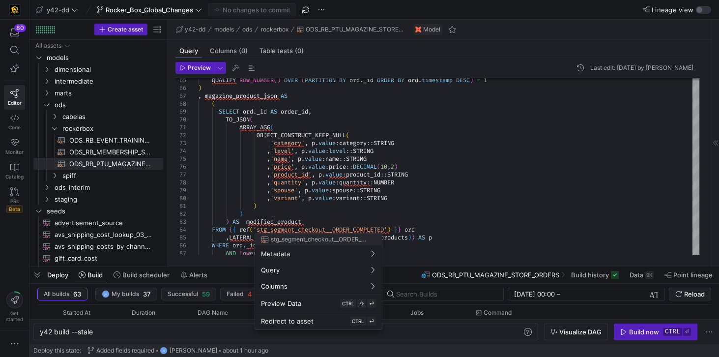
click at [439, 101] on div at bounding box center [359, 178] width 719 height 357
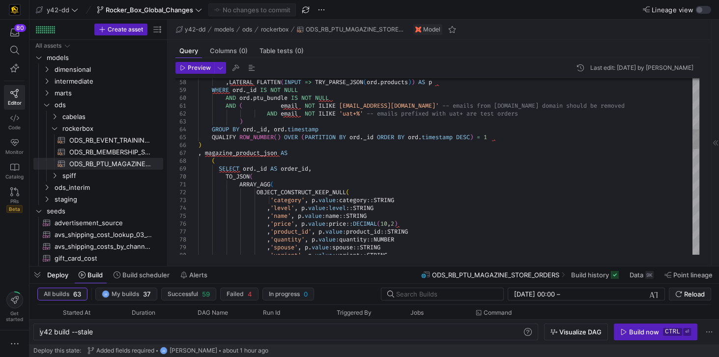
type textarea "AND ( email NOT ILIKE '%@uscca.com' -- emails from uscca.com domain should be r…"
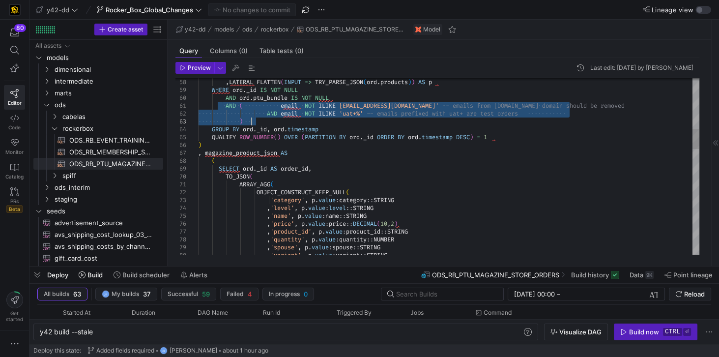
drag, startPoint x: 225, startPoint y: 103, endPoint x: 262, endPoint y: 120, distance: 41.1
